Goal: Information Seeking & Learning: Learn about a topic

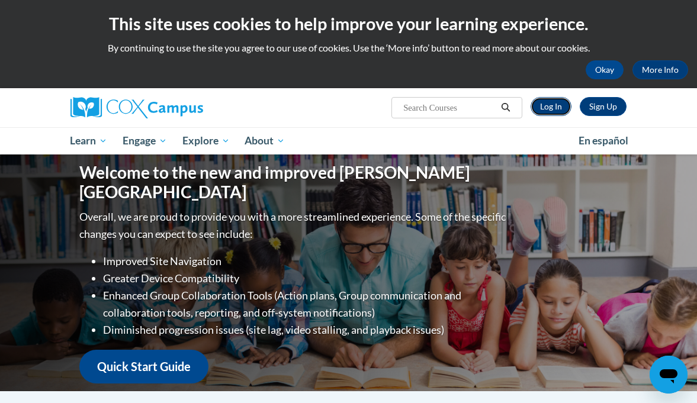
click at [553, 109] on link "Log In" at bounding box center [550, 106] width 41 height 19
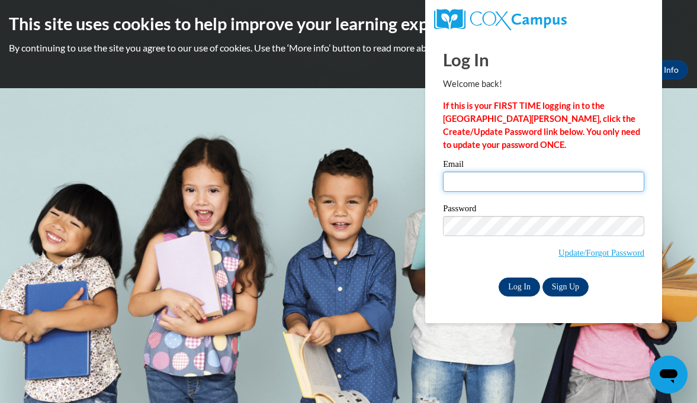
type input "dawnmerry@rsu50.org"
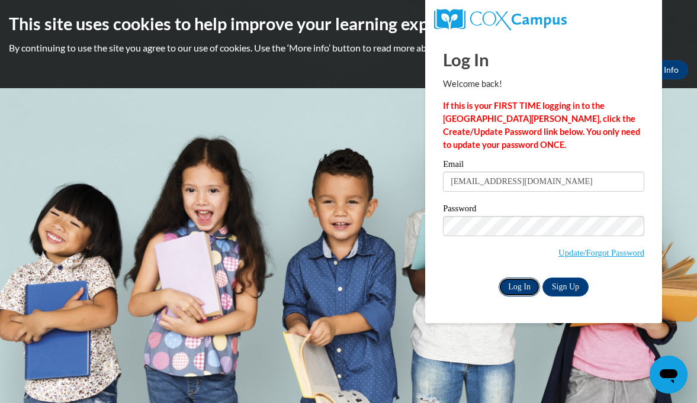
click at [513, 286] on input "Log In" at bounding box center [518, 287] width 41 height 19
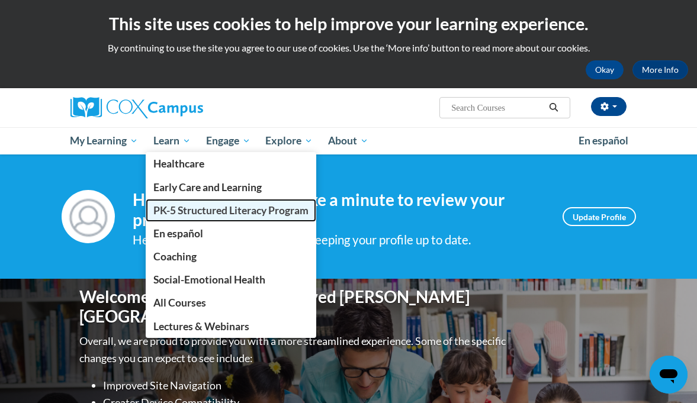
click at [175, 209] on span "PK-5 Structured Literacy Program" at bounding box center [230, 210] width 155 height 12
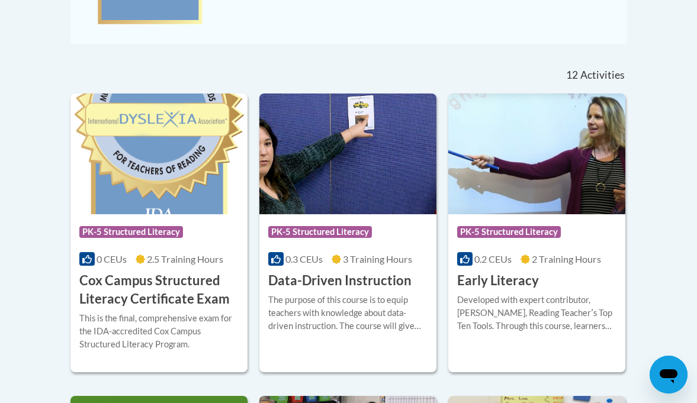
scroll to position [437, 0]
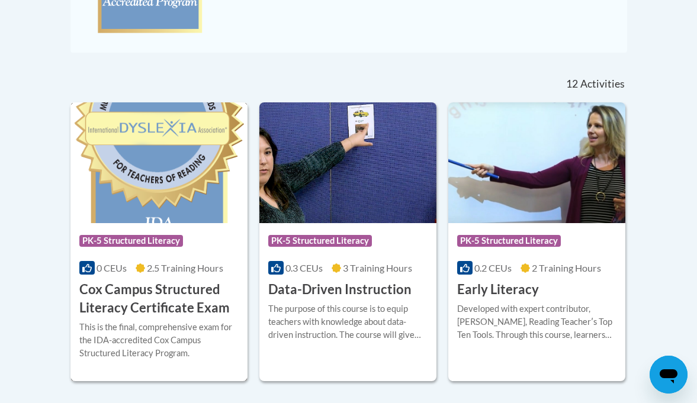
click at [183, 172] on img at bounding box center [158, 162] width 177 height 121
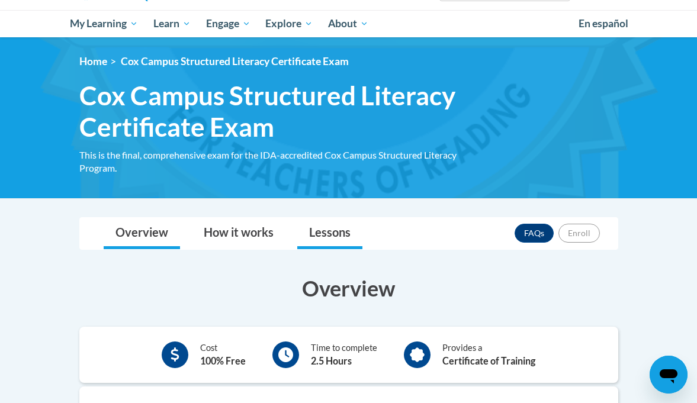
scroll to position [120, 0]
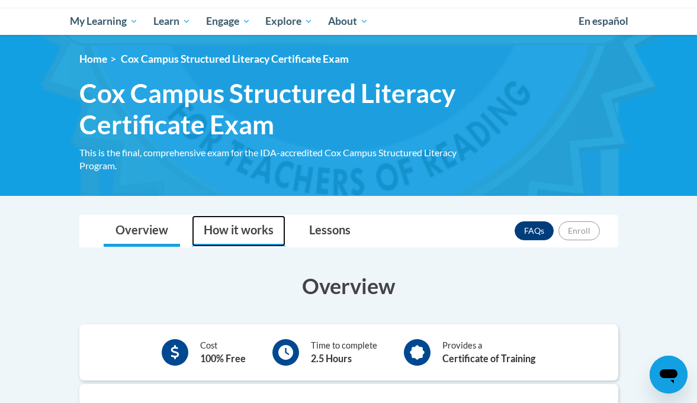
click at [256, 230] on link "How it works" at bounding box center [238, 230] width 93 height 31
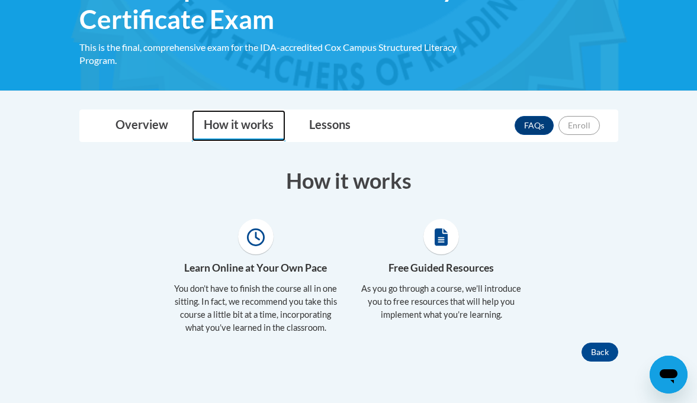
scroll to position [222, 0]
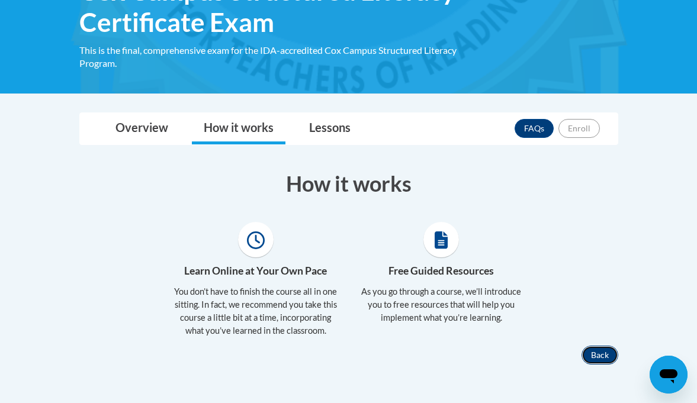
click at [595, 349] on button "Back" at bounding box center [599, 355] width 37 height 19
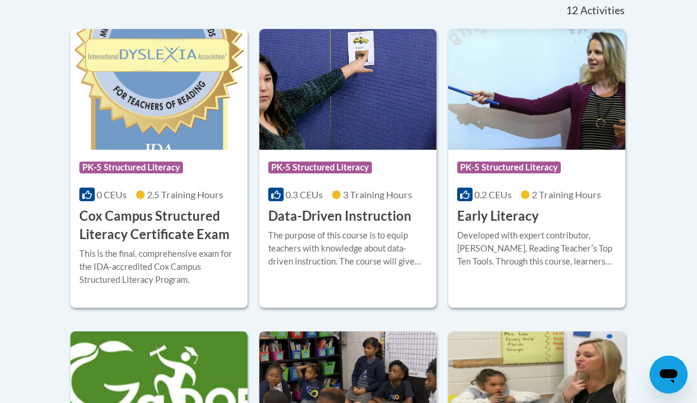
scroll to position [514, 0]
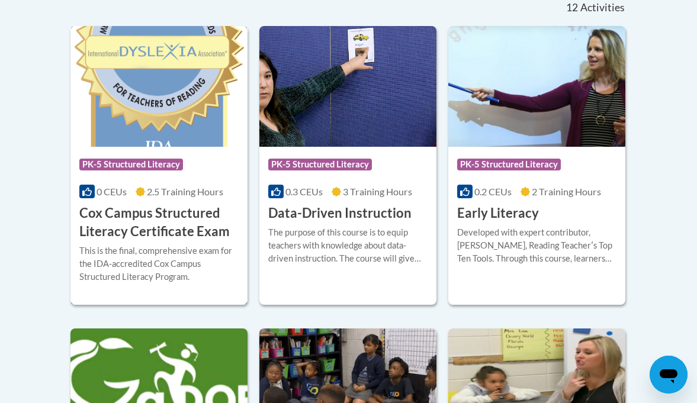
click at [184, 247] on div "This is the final, comprehensive exam for the IDA-accredited Cox Campus Structu…" at bounding box center [158, 263] width 159 height 39
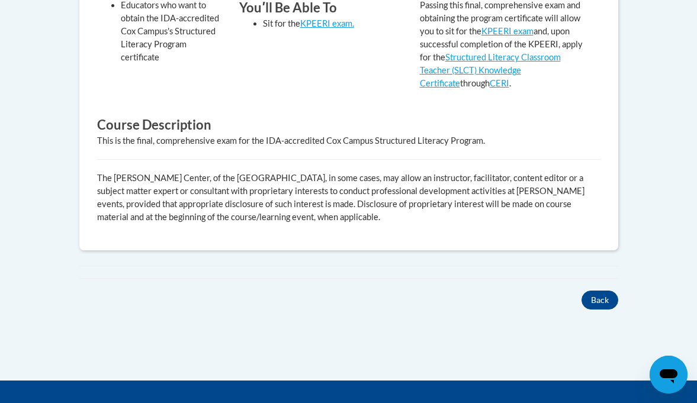
scroll to position [542, 0]
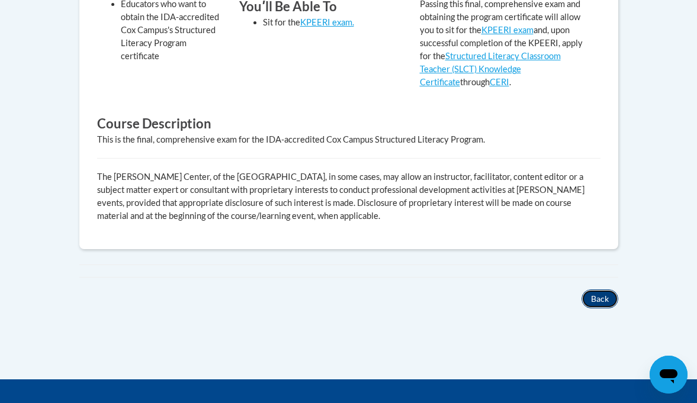
click at [604, 304] on button "Back" at bounding box center [599, 298] width 37 height 19
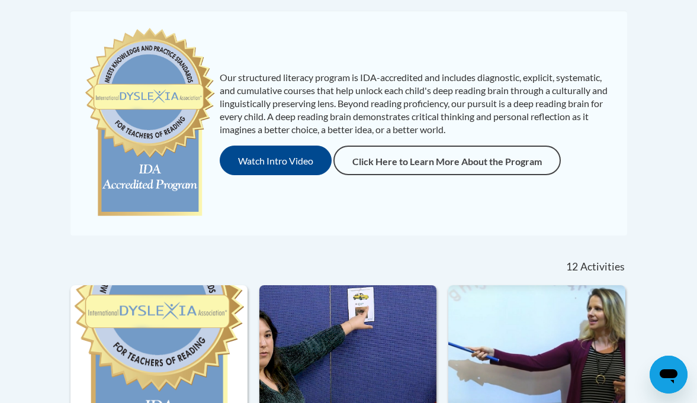
scroll to position [253, 0]
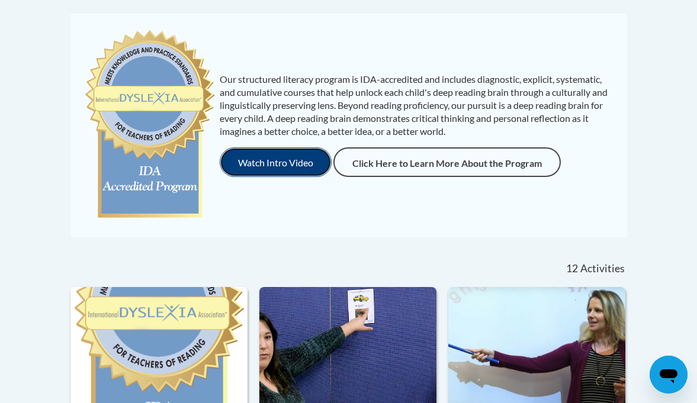
click at [271, 165] on button "Watch Intro Video" at bounding box center [276, 162] width 112 height 30
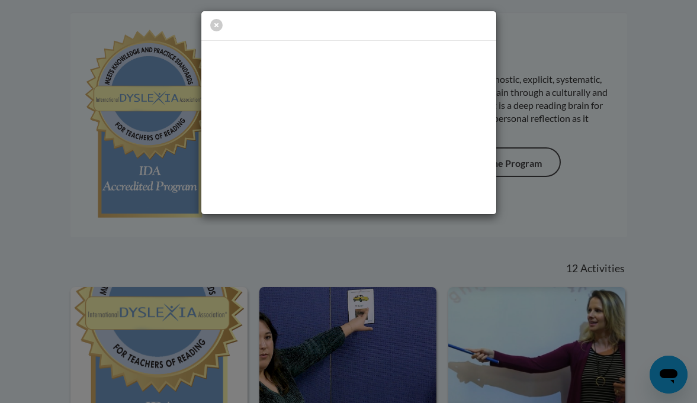
scroll to position [0, 0]
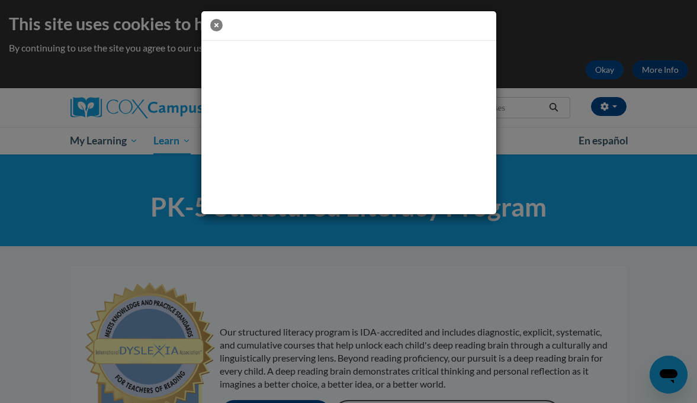
click at [215, 27] on icon "button" at bounding box center [216, 25] width 12 height 12
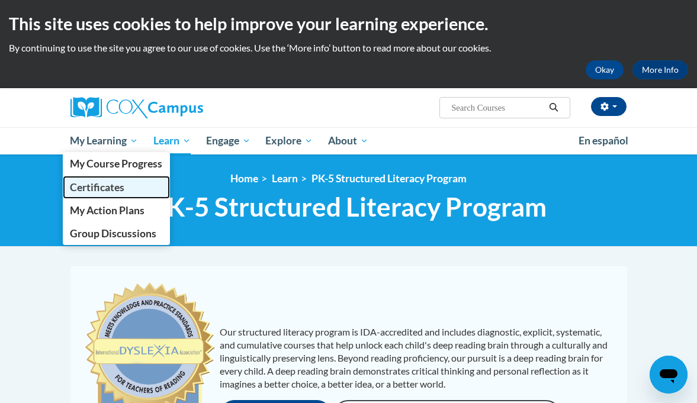
click at [102, 184] on span "Certificates" at bounding box center [97, 187] width 54 height 12
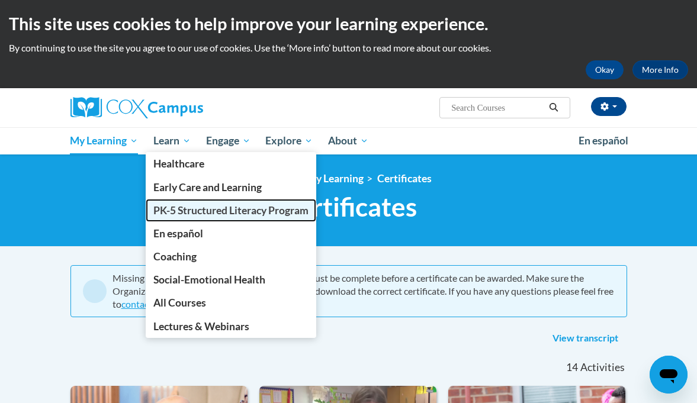
click at [172, 209] on span "PK-5 Structured Literacy Program" at bounding box center [230, 210] width 155 height 12
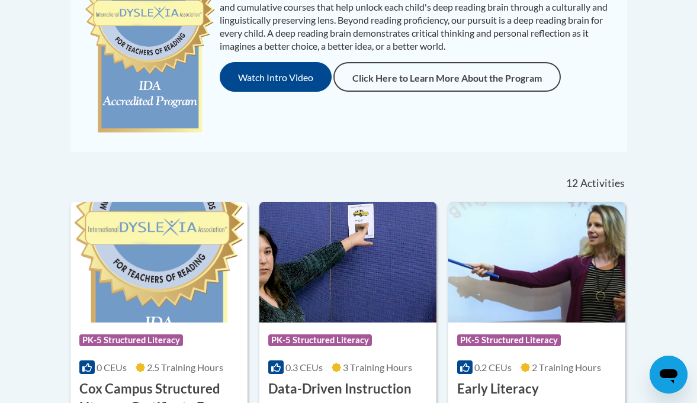
scroll to position [334, 0]
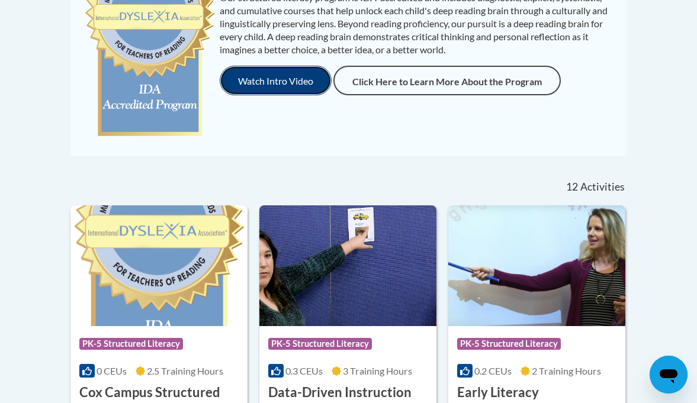
click at [272, 79] on button "Watch Intro Video" at bounding box center [276, 81] width 112 height 30
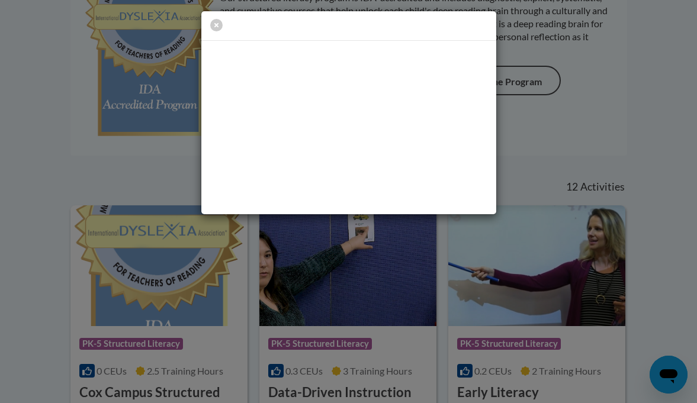
scroll to position [0, 0]
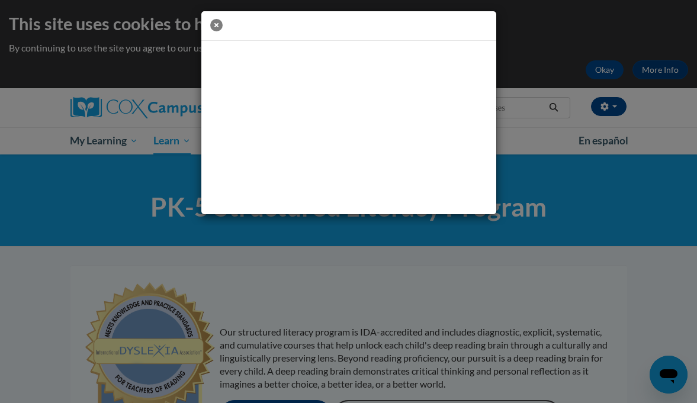
click at [214, 30] on icon "button" at bounding box center [216, 25] width 12 height 12
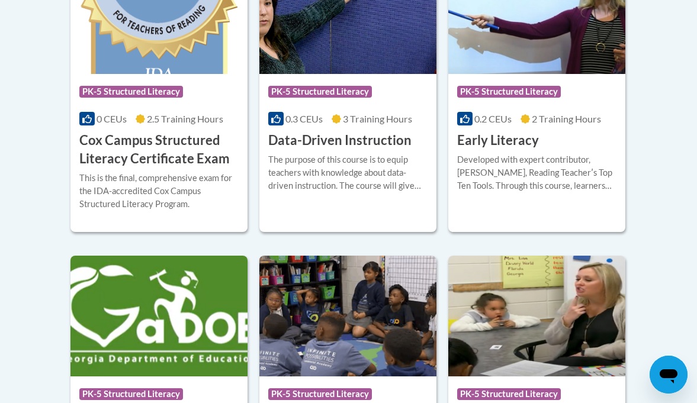
scroll to position [585, 0]
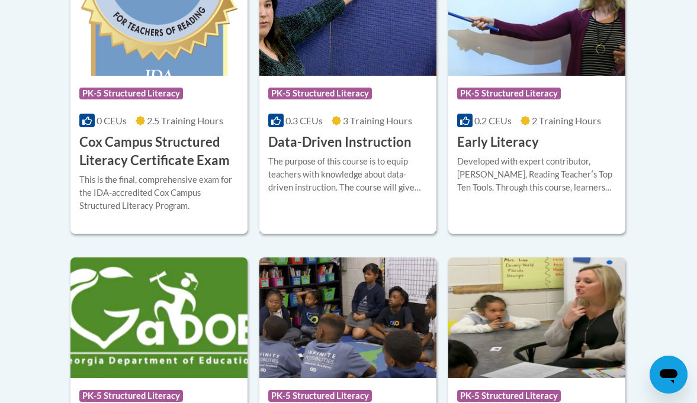
click at [370, 182] on div "The purpose of this course is to equip teachers with knowledge about data-drive…" at bounding box center [347, 174] width 159 height 39
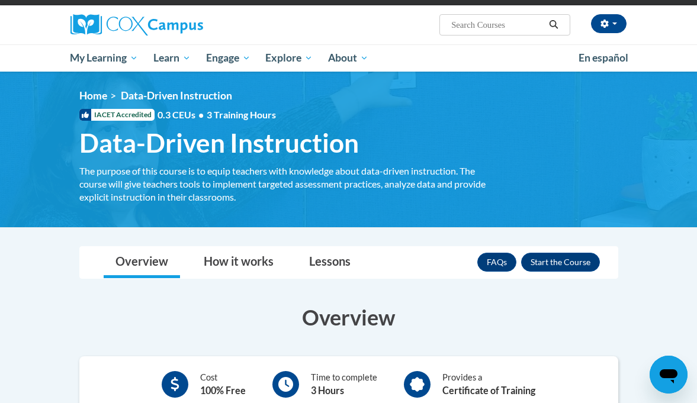
scroll to position [83, 0]
